Goal: Transaction & Acquisition: Purchase product/service

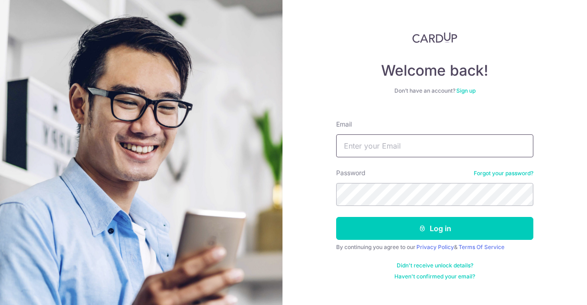
click at [375, 145] on input "Email" at bounding box center [434, 145] width 197 height 23
type input "[EMAIL_ADDRESS][DOMAIN_NAME]"
click at [336, 217] on button "Log in" at bounding box center [434, 228] width 197 height 23
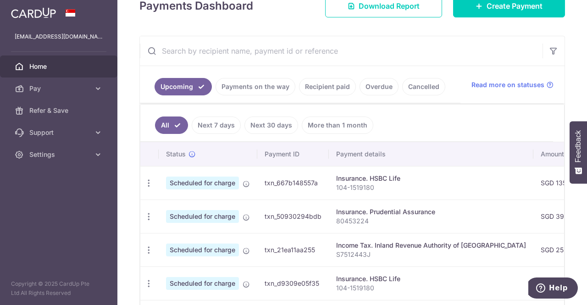
scroll to position [124, 0]
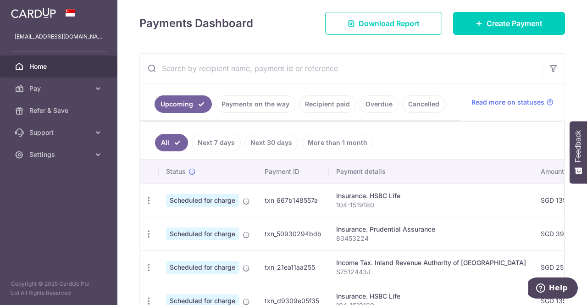
click at [322, 101] on link "Recipient paid" at bounding box center [327, 103] width 57 height 17
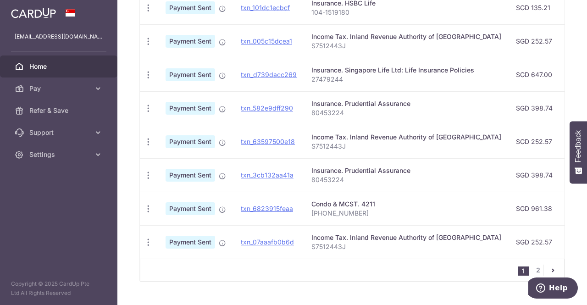
scroll to position [353, 0]
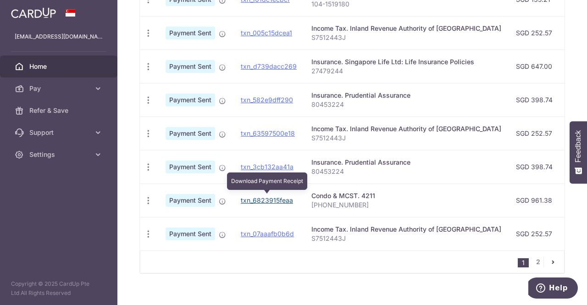
click at [262, 197] on link "txn_6823915feaa" at bounding box center [267, 200] width 52 height 8
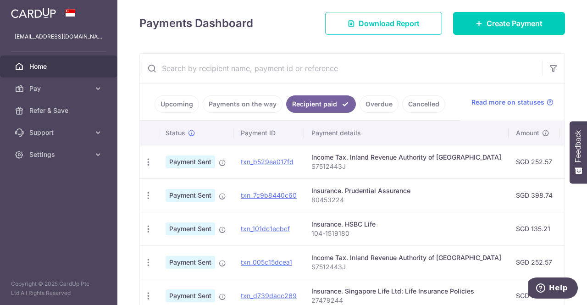
scroll to position [32, 0]
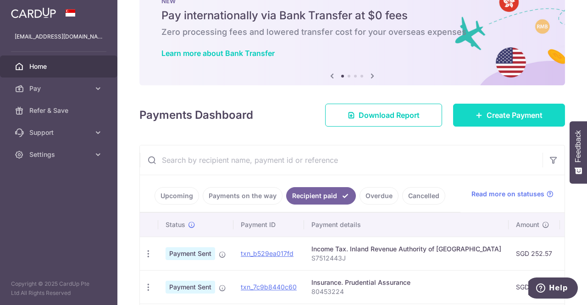
click at [503, 112] on span "Create Payment" at bounding box center [514, 115] width 56 height 11
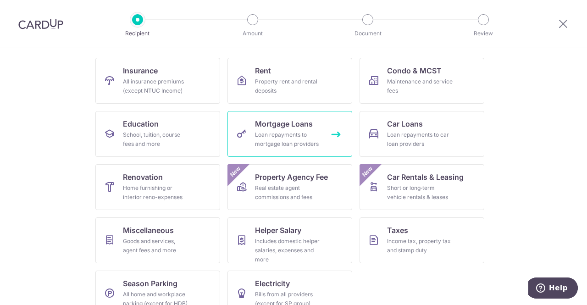
scroll to position [92, 0]
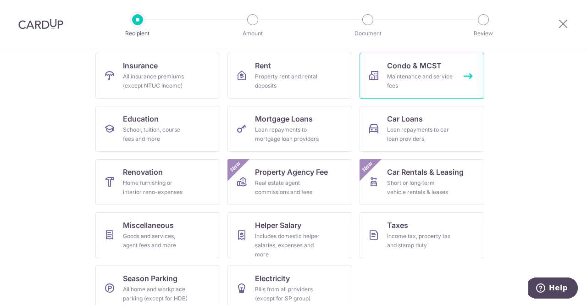
click at [401, 80] on div "Maintenance and service fees" at bounding box center [420, 81] width 66 height 18
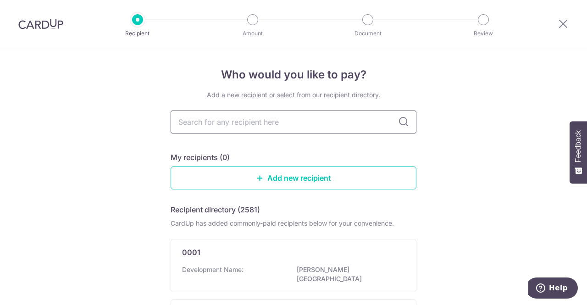
click at [324, 117] on input "text" at bounding box center [293, 121] width 246 height 23
type input "mcst 4211"
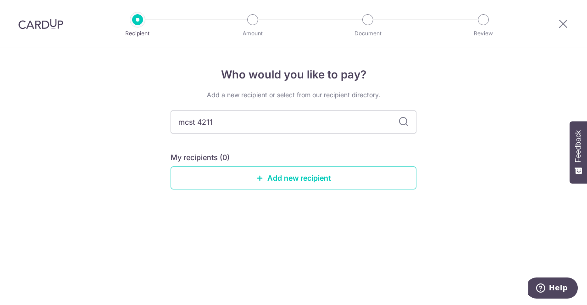
click at [401, 121] on icon at bounding box center [403, 121] width 11 height 11
click at [464, 158] on div "Who would you like to pay? Add a new recipient or select from our recipient dir…" at bounding box center [293, 176] width 587 height 257
click at [302, 179] on link "Add new recipient" at bounding box center [293, 177] width 246 height 23
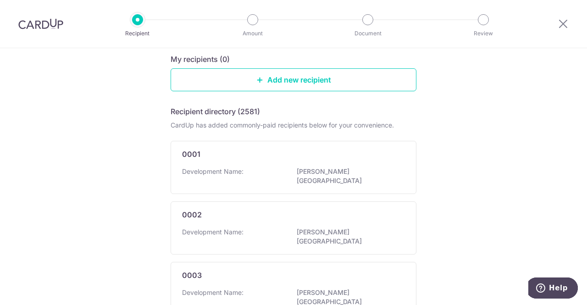
scroll to position [46, 0]
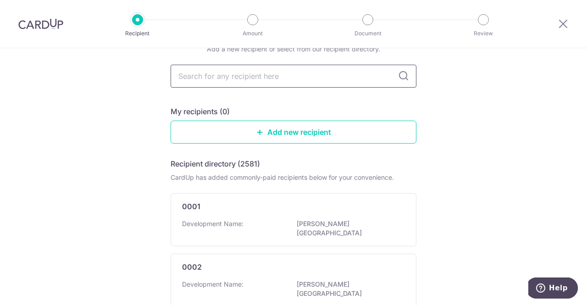
click at [218, 85] on input "text" at bounding box center [293, 76] width 246 height 23
type input "mcst 4211"
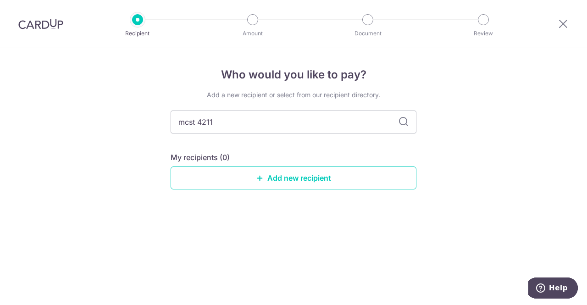
scroll to position [0, 0]
click at [402, 75] on h4 "Who would you like to pay?" at bounding box center [293, 74] width 246 height 16
click at [481, 127] on div "Who would you like to pay? Add a new recipient or select from our recipient dir…" at bounding box center [293, 176] width 587 height 257
click at [259, 122] on input "mcst 4211" at bounding box center [293, 121] width 246 height 23
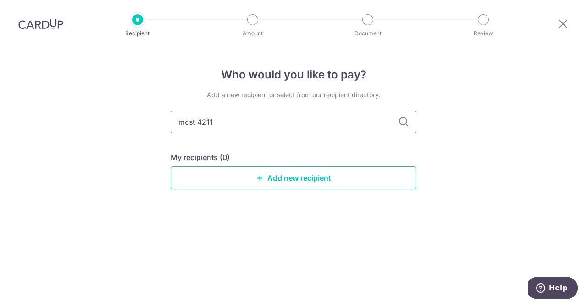
click at [195, 121] on input "mcst 4211" at bounding box center [293, 121] width 246 height 23
drag, startPoint x: 195, startPoint y: 121, endPoint x: 111, endPoint y: 121, distance: 84.3
click at [111, 121] on div "Who would you like to pay? Add a new recipient or select from our recipient dir…" at bounding box center [293, 176] width 587 height 257
type input "MCST 4211"
click at [280, 175] on link "Add new recipient" at bounding box center [293, 177] width 246 height 23
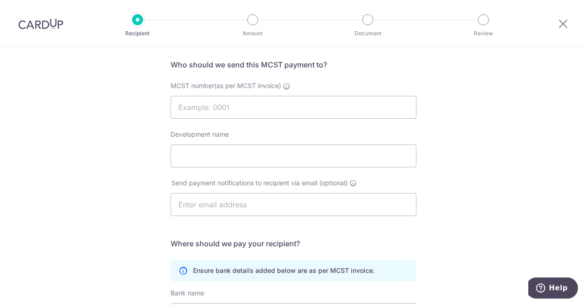
scroll to position [46, 0]
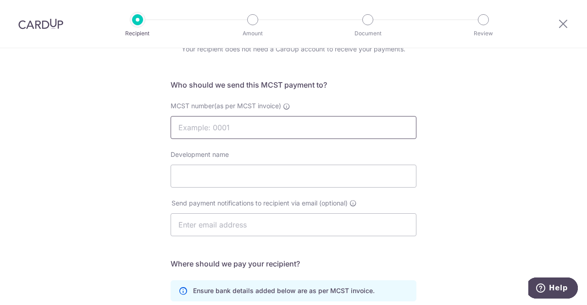
click at [225, 130] on input "MCST number(as per MCST invoice)" at bounding box center [293, 127] width 246 height 23
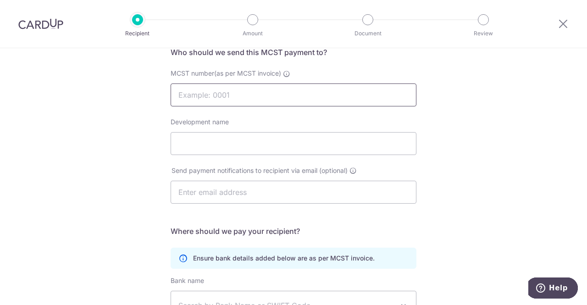
scroll to position [0, 0]
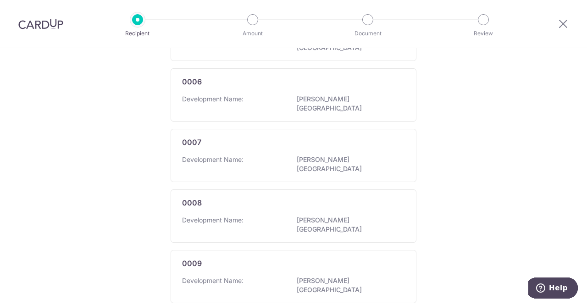
scroll to position [576, 0]
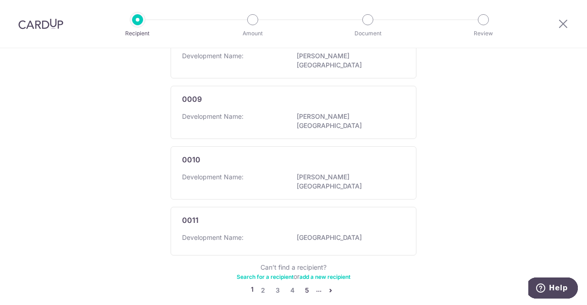
click at [302, 285] on link "5" at bounding box center [306, 290] width 11 height 11
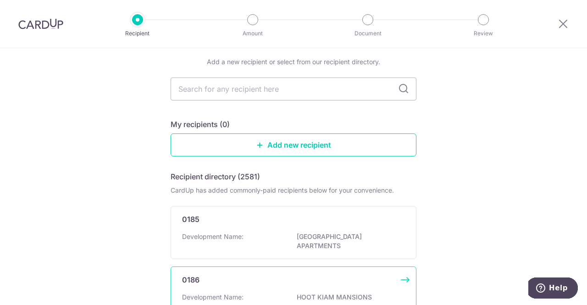
scroll to position [0, 0]
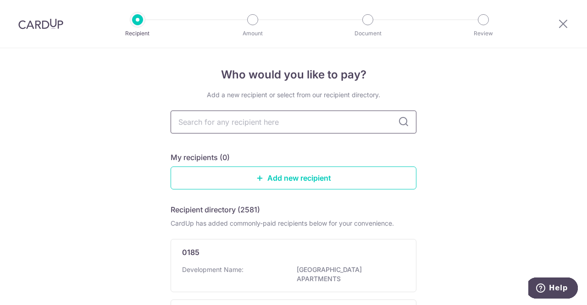
click at [292, 126] on input "text" at bounding box center [293, 121] width 246 height 23
type input "MCST 4211"
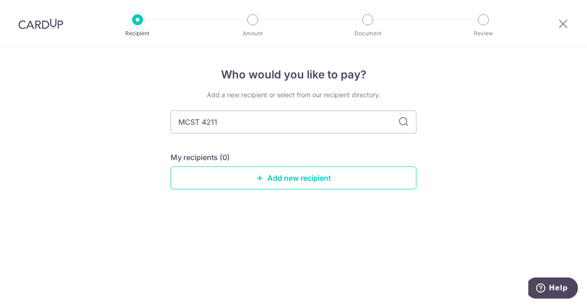
click at [93, 180] on div "Who would you like to pay? Add a new recipient or select from our recipient dir…" at bounding box center [293, 176] width 587 height 257
click at [402, 125] on icon at bounding box center [403, 121] width 11 height 11
click at [560, 23] on icon at bounding box center [562, 23] width 11 height 11
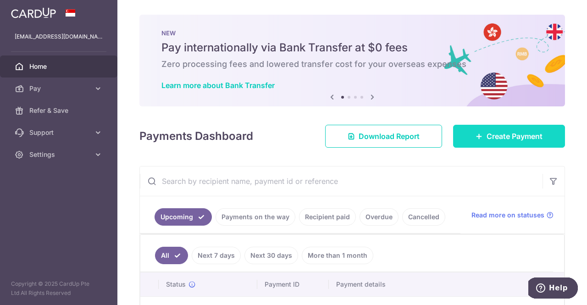
click at [476, 134] on icon at bounding box center [478, 135] width 7 height 7
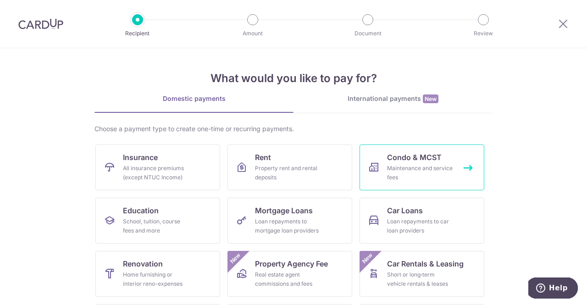
click at [400, 171] on div "Maintenance and service fees" at bounding box center [420, 173] width 66 height 18
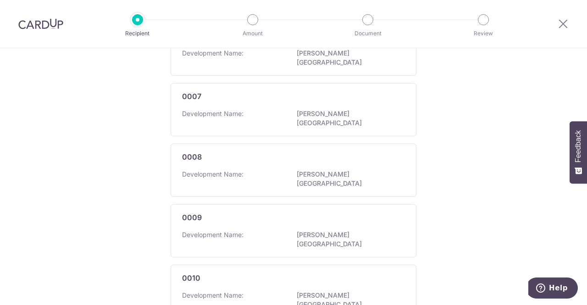
scroll to position [576, 0]
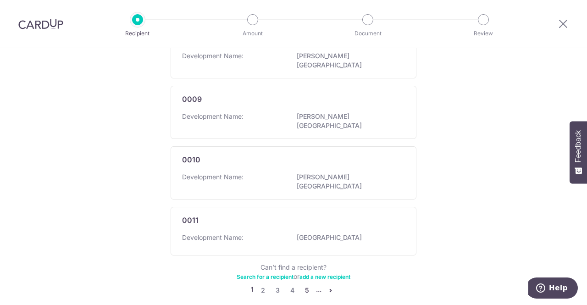
click at [305, 285] on link "5" at bounding box center [306, 290] width 11 height 11
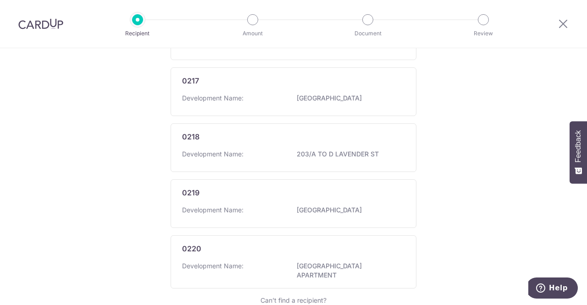
scroll to position [581, 0]
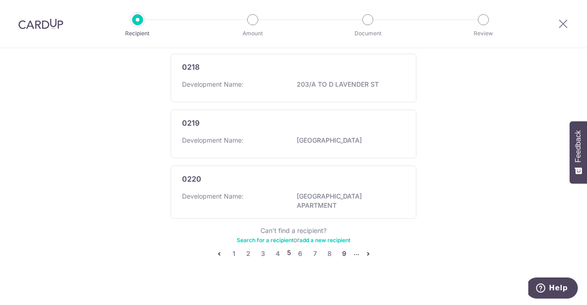
click at [340, 248] on link "9" at bounding box center [344, 253] width 11 height 11
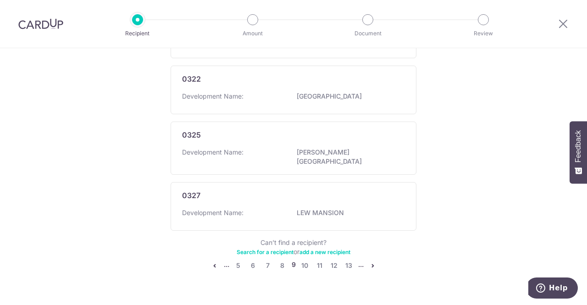
scroll to position [576, 0]
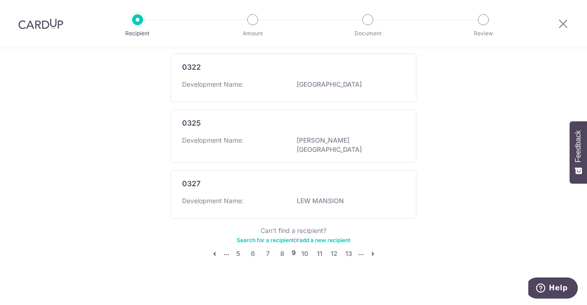
click at [372, 250] on icon "pager" at bounding box center [372, 253] width 7 height 7
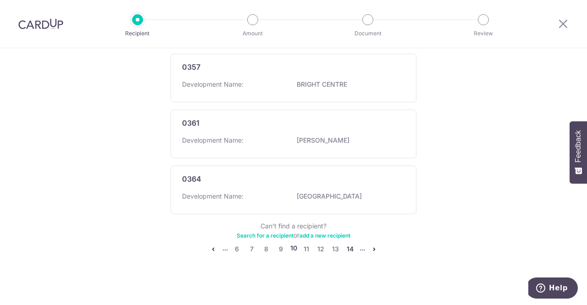
click at [350, 248] on link "14" at bounding box center [350, 248] width 11 height 11
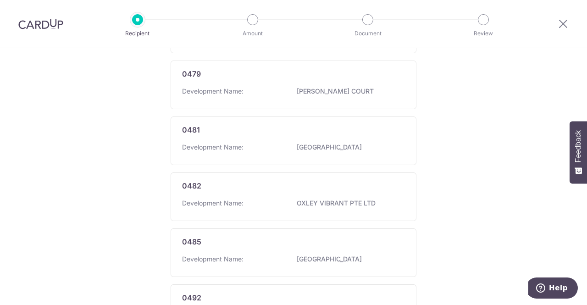
scroll to position [593, 0]
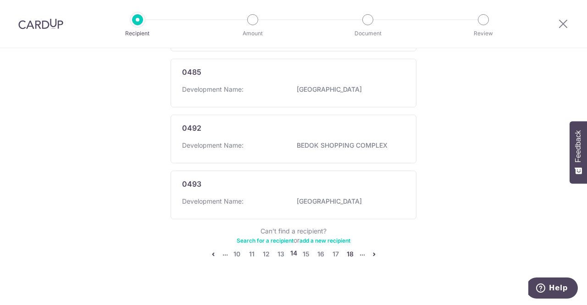
click at [350, 248] on link "18" at bounding box center [350, 253] width 11 height 11
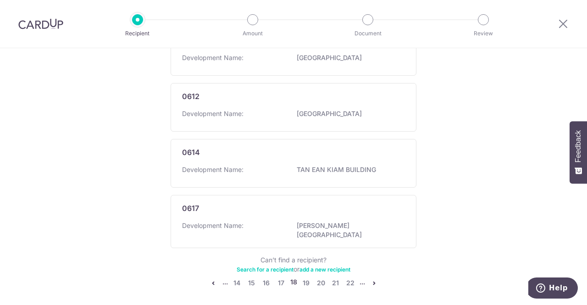
scroll to position [576, 0]
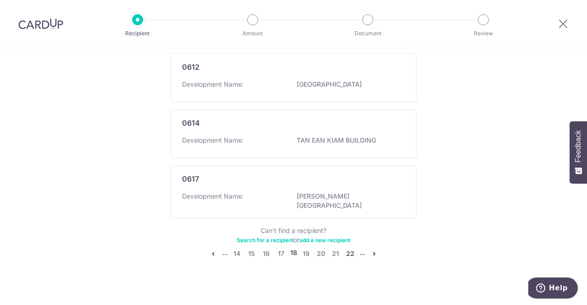
click at [350, 248] on link "22" at bounding box center [350, 253] width 11 height 11
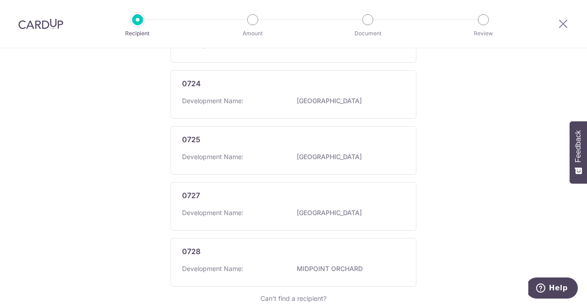
scroll to position [581, 0]
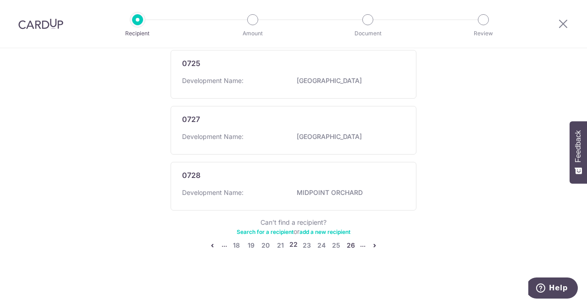
click at [346, 245] on link "26" at bounding box center [350, 245] width 11 height 11
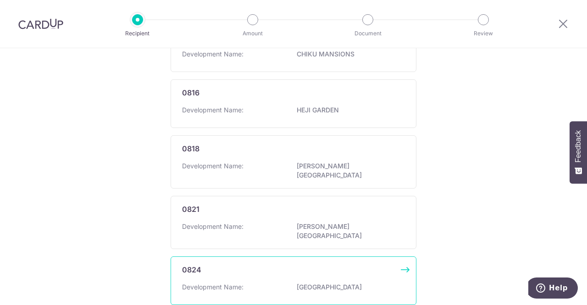
scroll to position [576, 0]
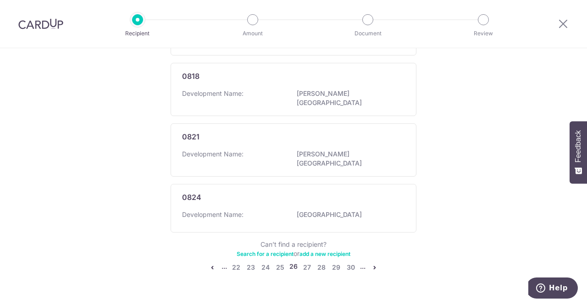
click at [268, 250] on link "Search for a recipient" at bounding box center [264, 253] width 57 height 7
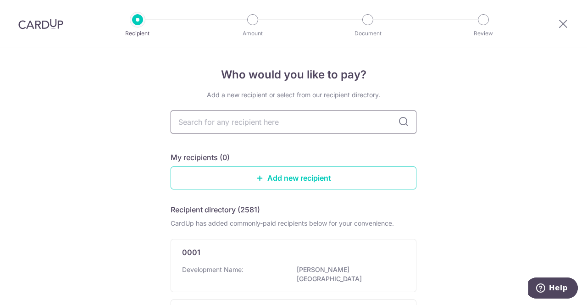
click at [244, 120] on input "text" at bounding box center [293, 121] width 246 height 23
type input "4211"
click at [59, 148] on div "Who would you like to pay? Add a new recipient or select from our recipient dir…" at bounding box center [293, 216] width 587 height 336
click at [399, 118] on icon at bounding box center [403, 121] width 11 height 11
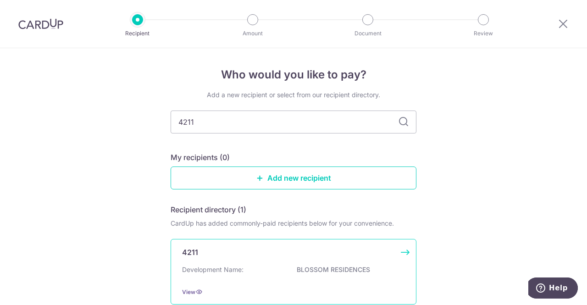
click at [242, 265] on div "Development Name: BLOSSOM RESIDENCES" at bounding box center [293, 272] width 223 height 15
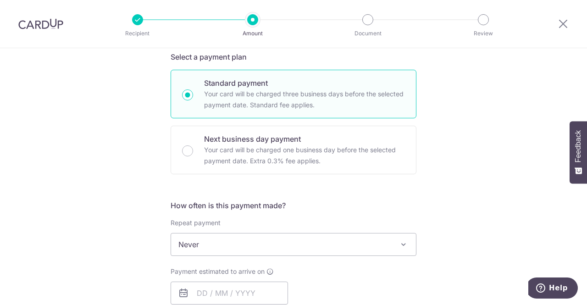
scroll to position [321, 0]
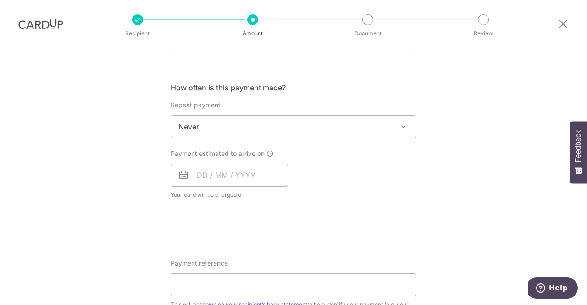
click at [308, 127] on span "Never" at bounding box center [293, 126] width 245 height 22
click at [201, 172] on input "text" at bounding box center [228, 175] width 117 height 23
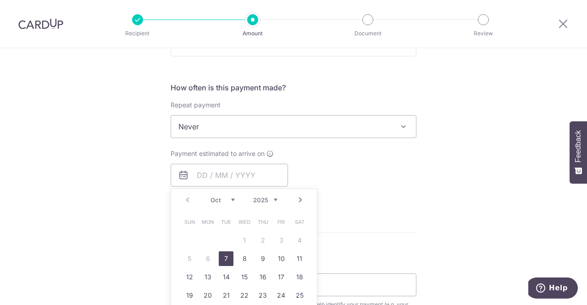
click at [221, 257] on link "7" at bounding box center [226, 258] width 15 height 15
type input "07/10/2025"
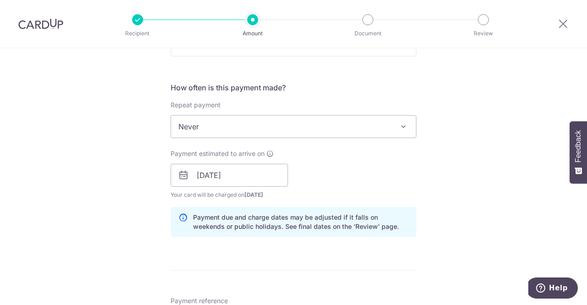
click at [430, 188] on div "Tell us more about your payment Enter payment amount SGD Select Card Select opt…" at bounding box center [293, 160] width 587 height 867
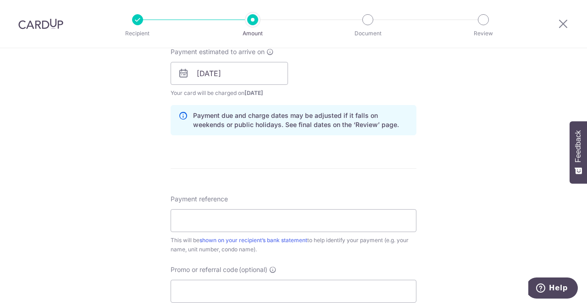
scroll to position [458, 0]
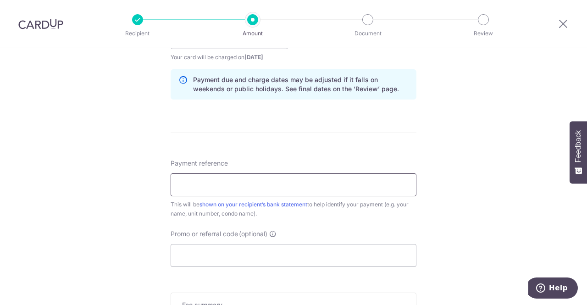
click at [207, 188] on input "Payment reference" at bounding box center [293, 184] width 246 height 23
click at [457, 142] on div "Tell us more about your payment Enter payment amount SGD Select Card Select opt…" at bounding box center [293, 23] width 587 height 867
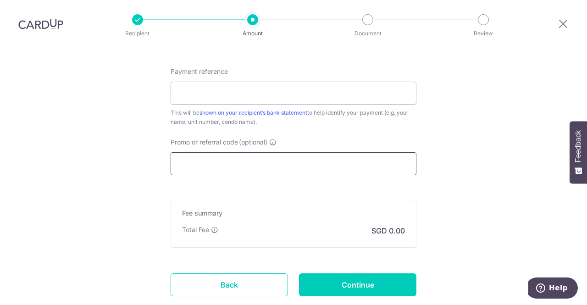
click at [235, 155] on input "Promo or referral code (optional)" at bounding box center [293, 163] width 246 height 23
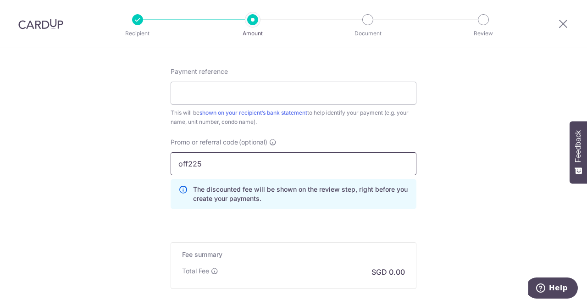
type input "off225"
click at [396, 175] on div "off225 The discounted fee will be shown on the review step, right before you cr…" at bounding box center [293, 180] width 246 height 57
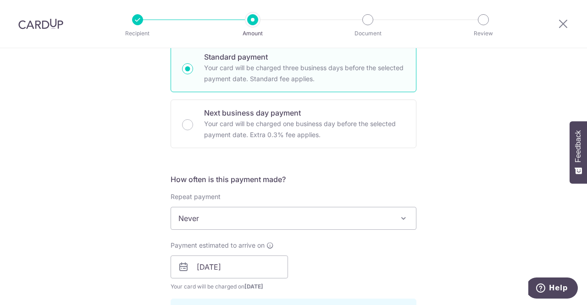
scroll to position [0, 0]
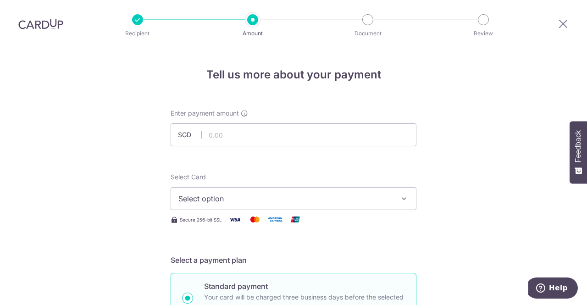
click at [325, 194] on span "Select option" at bounding box center [285, 198] width 214 height 11
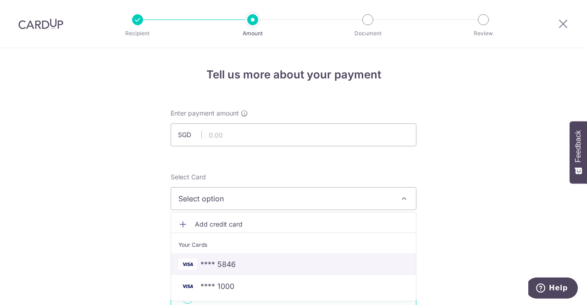
click at [236, 263] on span "**** 5846" at bounding box center [293, 263] width 230 height 11
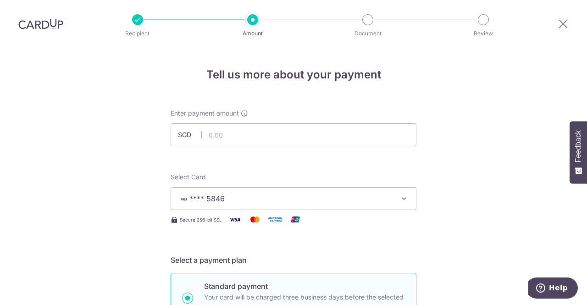
click at [243, 138] on input "text" at bounding box center [293, 134] width 246 height 23
type input "961.38"
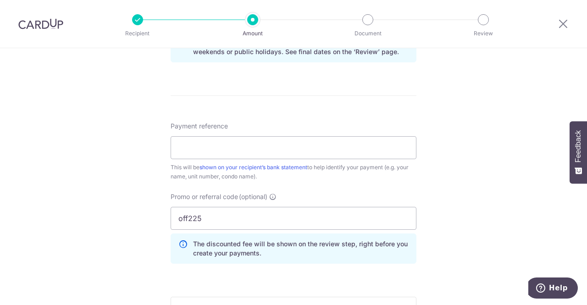
scroll to position [504, 0]
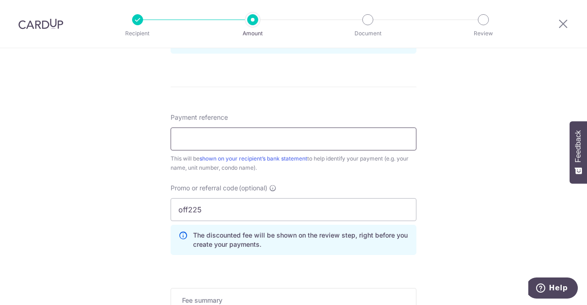
click at [227, 148] on input "Payment reference" at bounding box center [293, 138] width 246 height 23
type input "034-13-36"
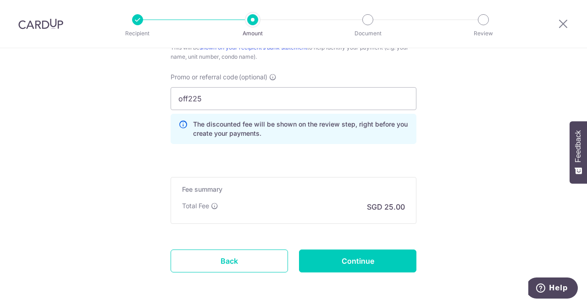
scroll to position [596, 0]
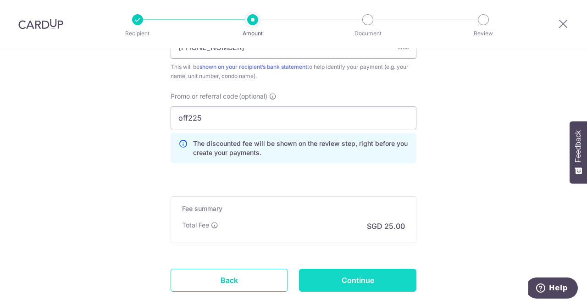
click at [354, 285] on input "Continue" at bounding box center [357, 280] width 117 height 23
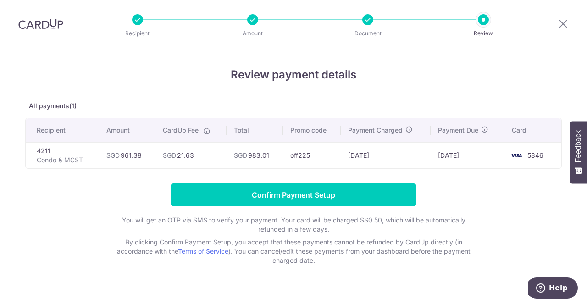
click at [32, 212] on form "Confirm Payment Setup You will get an OTP via SMS to verify your payment. Your …" at bounding box center [293, 224] width 536 height 82
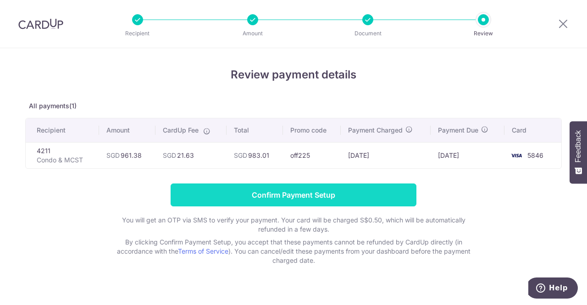
click at [226, 201] on input "Confirm Payment Setup" at bounding box center [293, 194] width 246 height 23
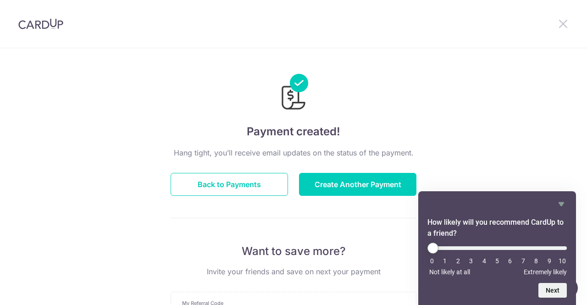
click at [562, 24] on icon at bounding box center [562, 23] width 11 height 11
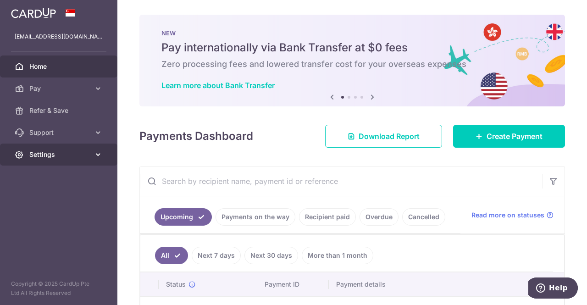
click at [99, 154] on icon at bounding box center [97, 154] width 9 height 9
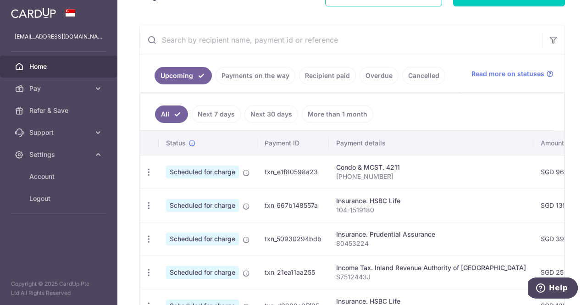
scroll to position [183, 0]
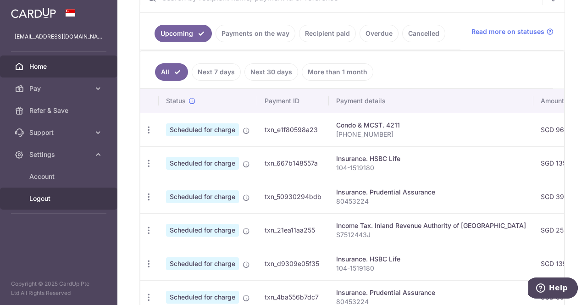
click at [41, 198] on span "Logout" at bounding box center [59, 198] width 60 height 9
